Goal: Transaction & Acquisition: Download file/media

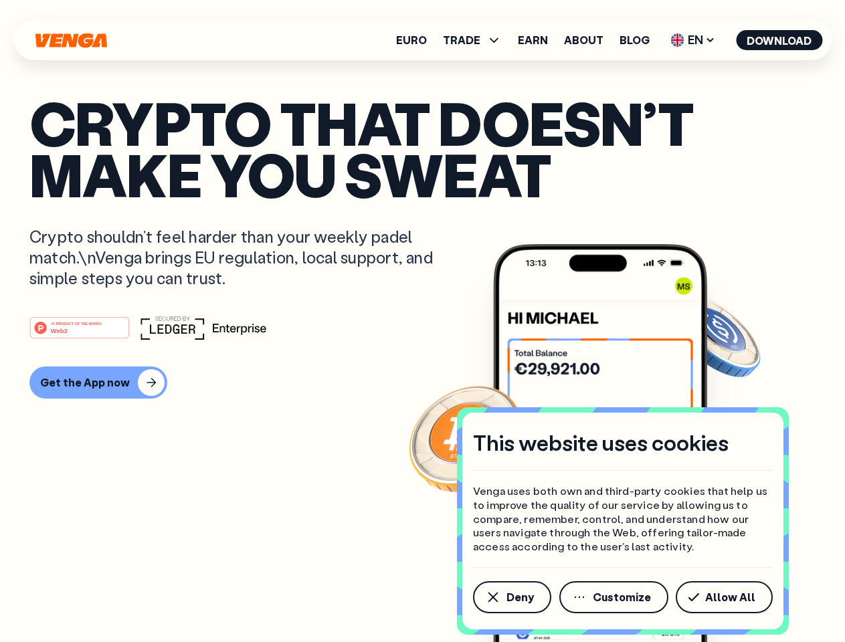
click at [422, 321] on div "#1 PRODUCT OF THE MONTH Web3" at bounding box center [422, 328] width 786 height 24
click at [511, 598] on span "Deny" at bounding box center [520, 597] width 27 height 11
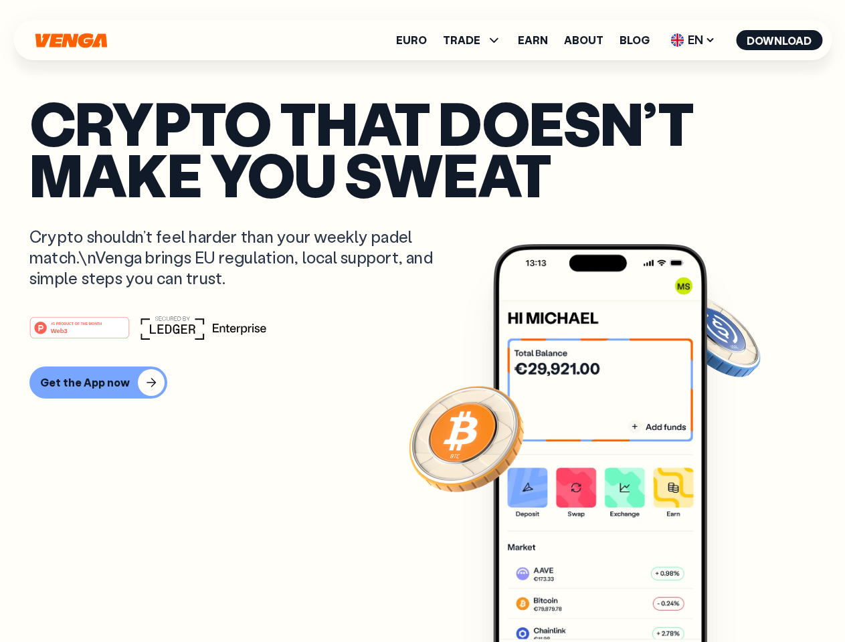
click at [615, 598] on img at bounding box center [600, 468] width 214 height 448
click at [727, 598] on article "Crypto that doesn’t make you sweat Crypto shouldn’t feel harder than your weekl…" at bounding box center [422, 348] width 786 height 502
click at [476, 40] on span "TRADE" at bounding box center [461, 40] width 37 height 11
click at [693, 40] on span "EN" at bounding box center [693, 39] width 54 height 21
click at [780, 40] on button "Download" at bounding box center [779, 40] width 86 height 20
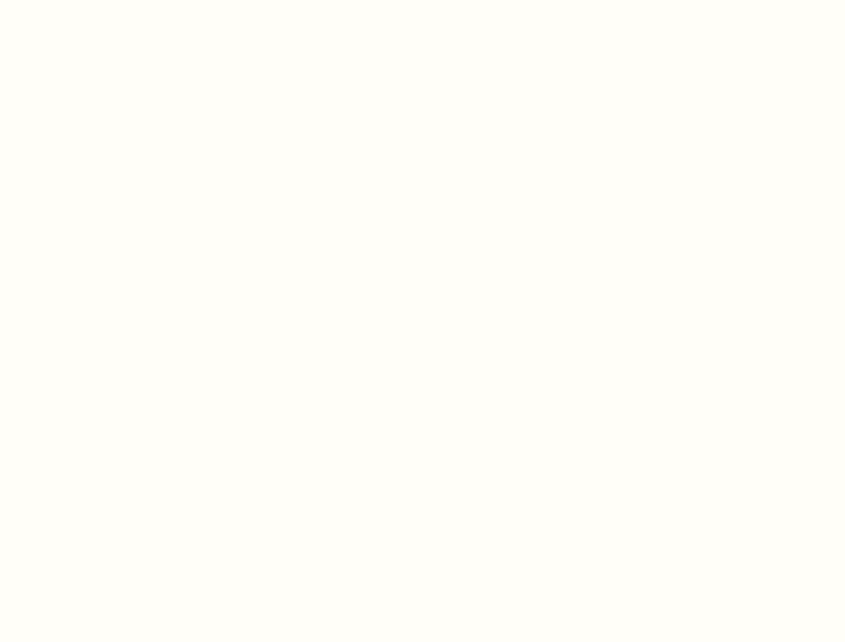
click at [96, 0] on html "This website uses cookies Venga uses both own and third-party cookies that help…" at bounding box center [422, 0] width 845 height 0
click at [82, 0] on html "This website uses cookies Venga uses both own and third-party cookies that help…" at bounding box center [422, 0] width 845 height 0
